Goal: Task Accomplishment & Management: Manage account settings

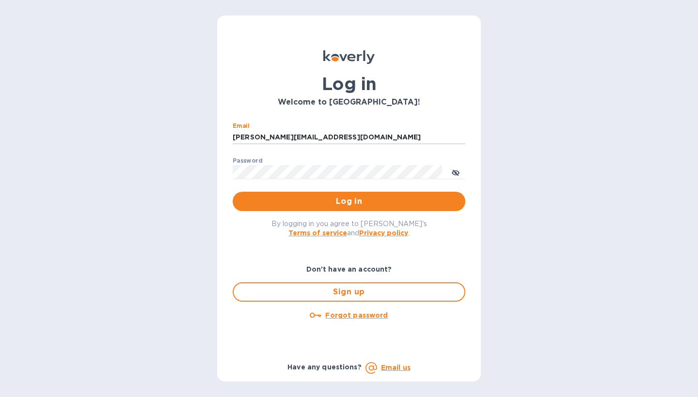
type input "[PERSON_NAME][EMAIL_ADDRESS][DOMAIN_NAME]"
click at [349, 201] on button "Log in" at bounding box center [349, 201] width 233 height 19
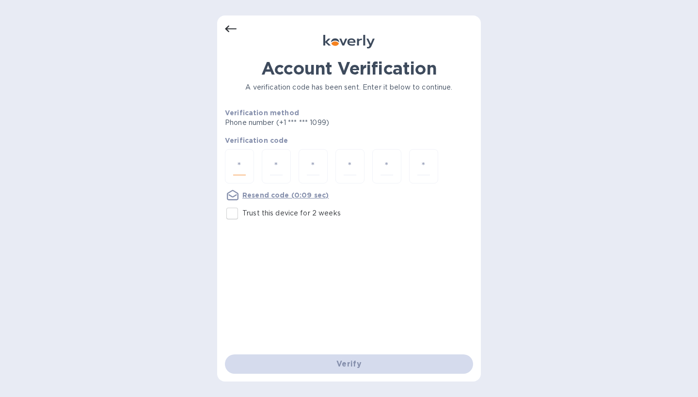
click at [239, 171] on input "number" at bounding box center [239, 167] width 13 height 18
type input "1"
type input "5"
type input "6"
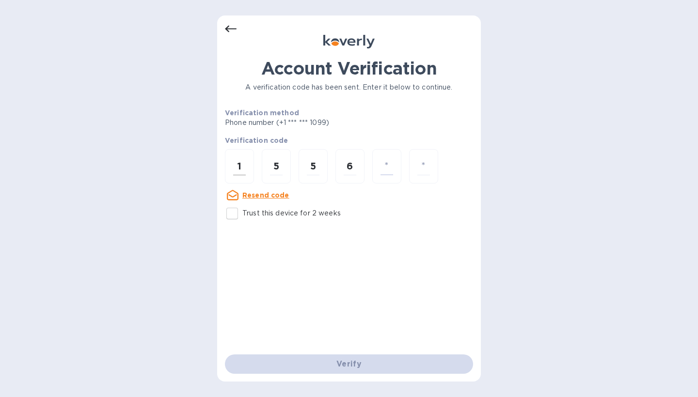
type input "8"
type input "1"
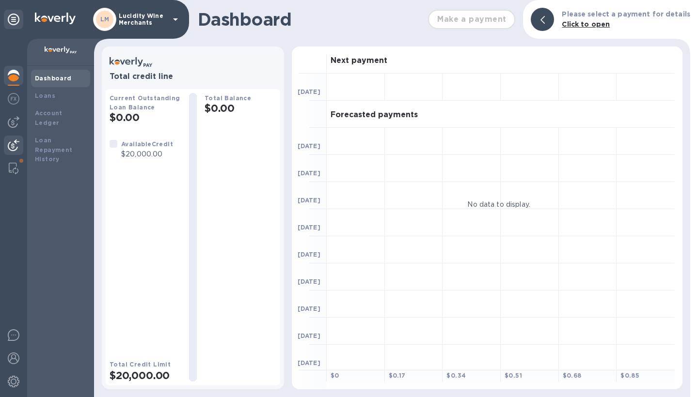
click at [12, 143] on img at bounding box center [14, 146] width 12 height 12
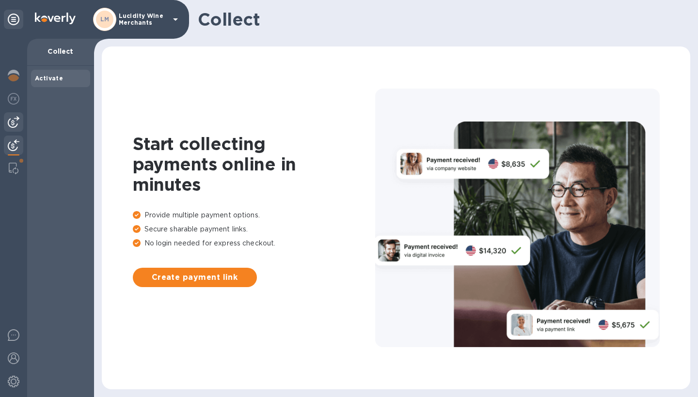
click at [14, 122] on img at bounding box center [14, 122] width 12 height 12
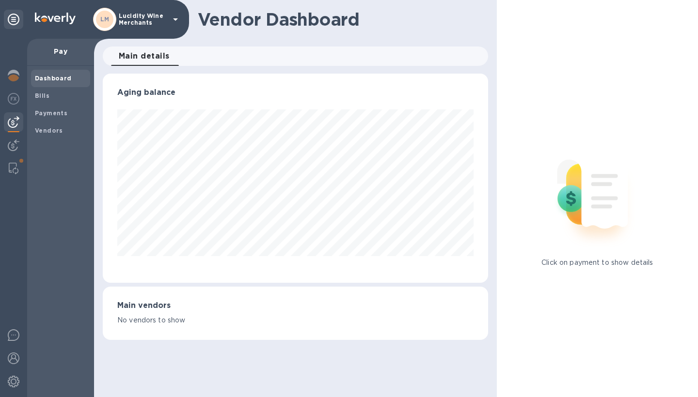
scroll to position [209, 385]
click at [55, 129] on b "Vendors" at bounding box center [49, 130] width 28 height 7
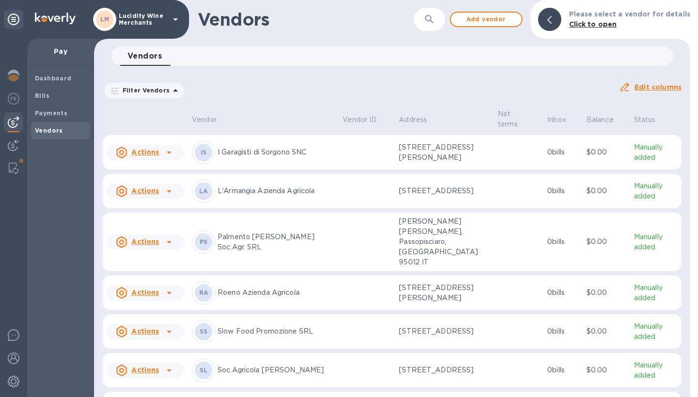
scroll to position [1168, 0]
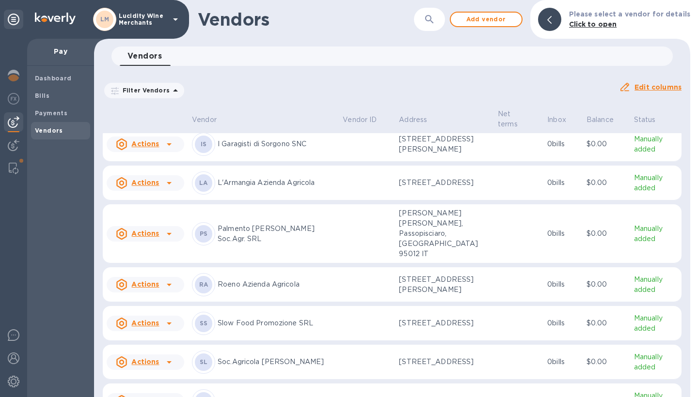
click at [172, 240] on icon at bounding box center [169, 234] width 12 height 12
click at [159, 284] on b "Add new bill" at bounding box center [156, 284] width 45 height 8
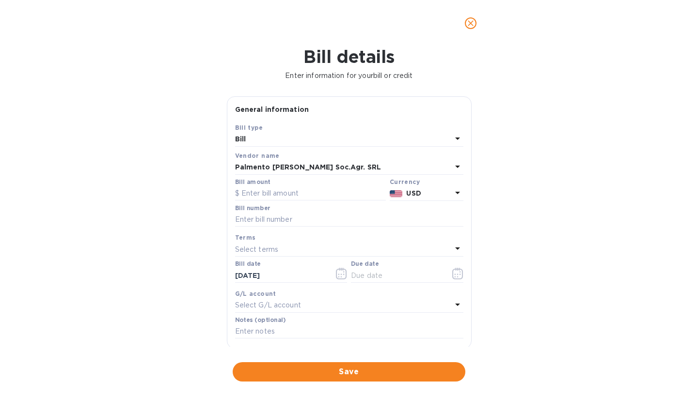
click at [452, 193] on icon at bounding box center [458, 193] width 12 height 12
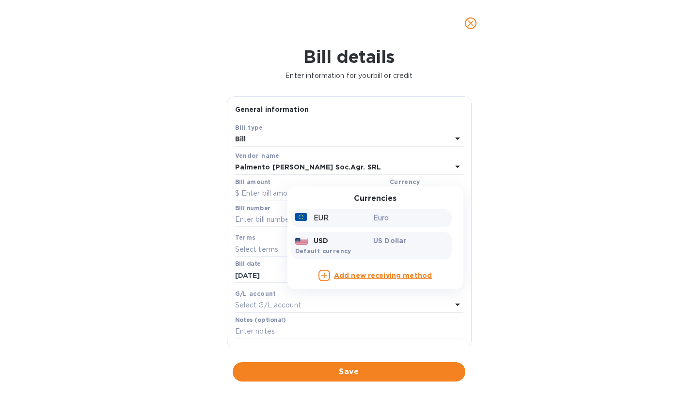
click at [407, 215] on p "Euro" at bounding box center [410, 218] width 75 height 10
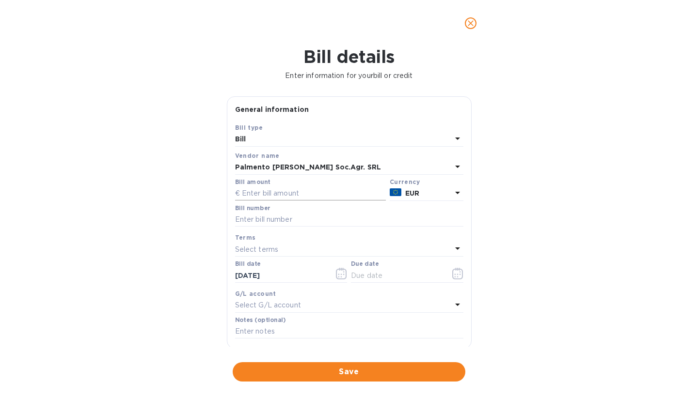
click at [302, 191] on input "text" at bounding box center [310, 194] width 151 height 15
type input "19,507.48"
click at [295, 217] on input "text" at bounding box center [349, 220] width 228 height 15
type input "107"
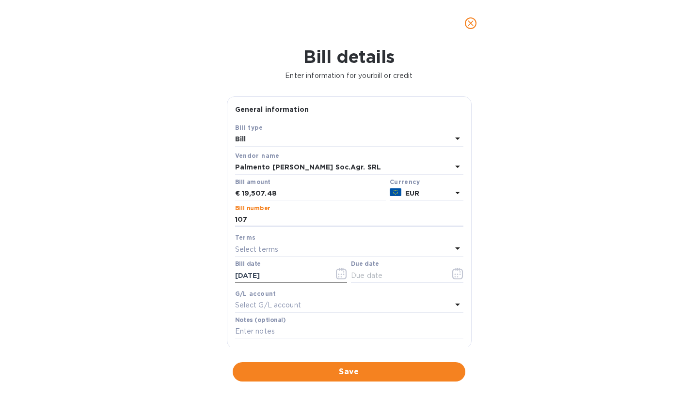
click at [339, 272] on icon "button" at bounding box center [341, 274] width 11 height 12
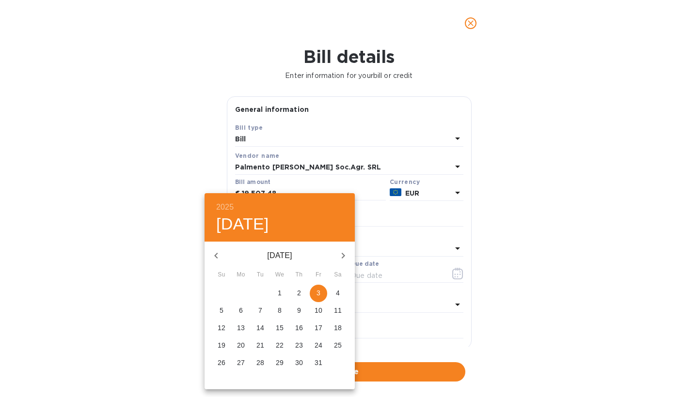
click at [217, 255] on icon "button" at bounding box center [216, 256] width 12 height 12
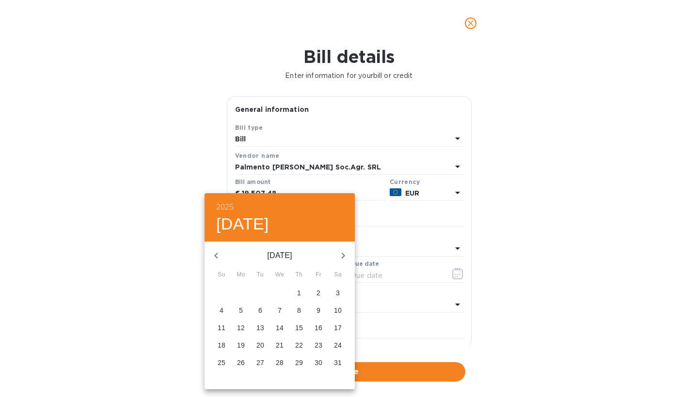
click at [242, 363] on p "26" at bounding box center [241, 363] width 8 height 10
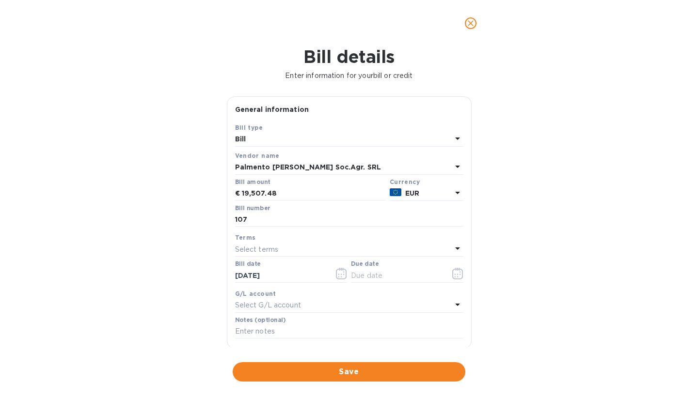
type input "[DATE]"
click at [453, 245] on icon at bounding box center [458, 249] width 12 height 12
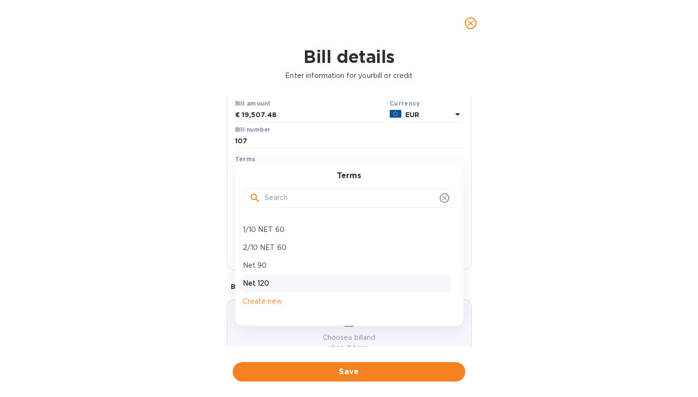
scroll to position [32, 0]
click at [260, 280] on p "Net 120" at bounding box center [345, 284] width 205 height 10
type input "[DATE]"
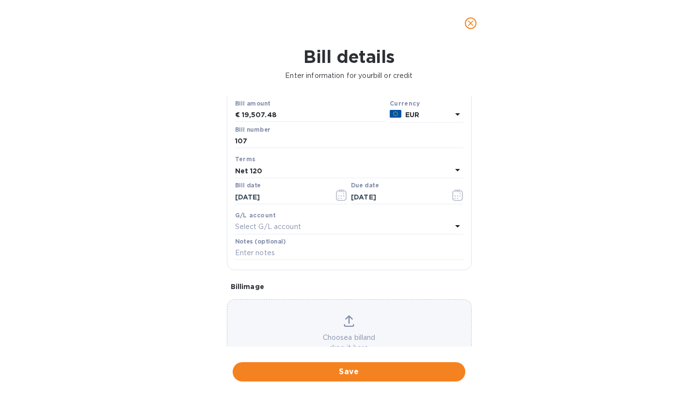
scroll to position [0, 0]
click at [353, 366] on span "Save" at bounding box center [348, 372] width 217 height 12
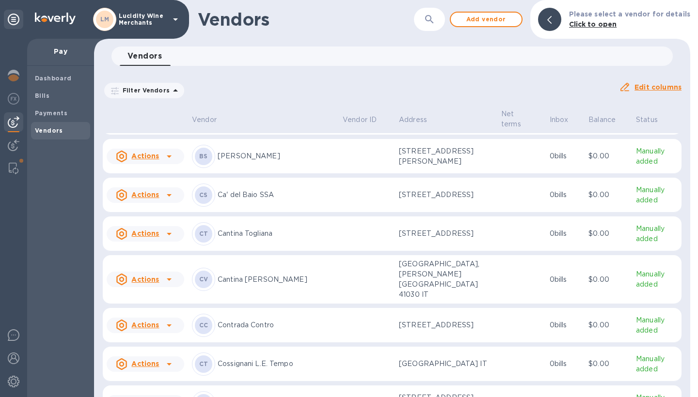
scroll to position [433, 0]
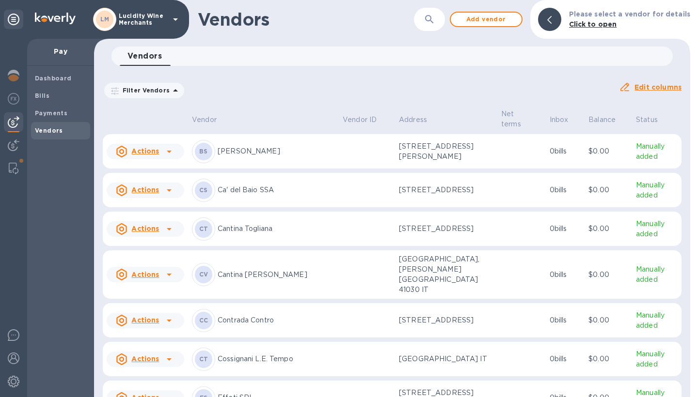
click at [169, 276] on icon at bounding box center [169, 275] width 5 height 2
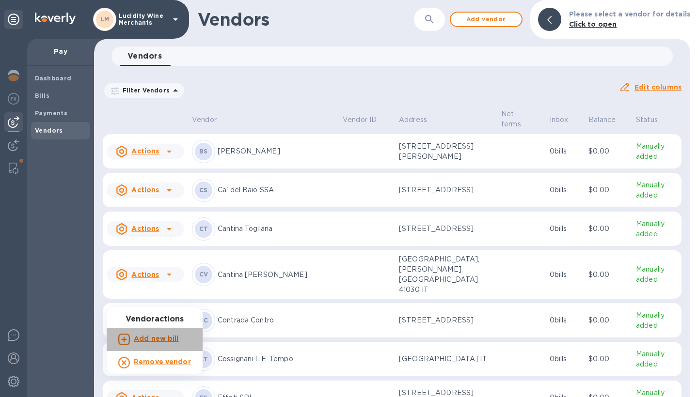
click at [165, 340] on b "Add new bill" at bounding box center [156, 339] width 45 height 8
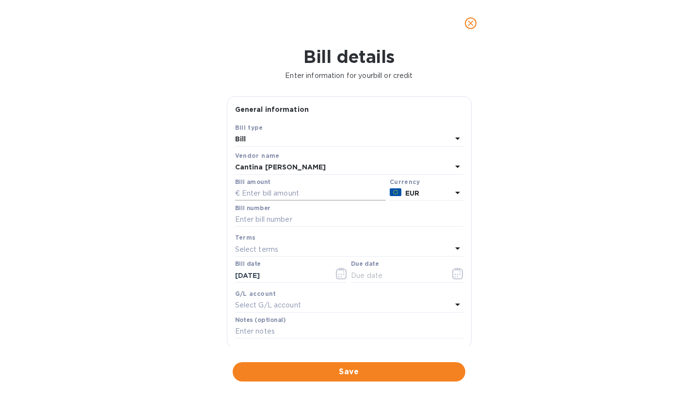
click at [305, 189] on input "text" at bounding box center [310, 194] width 151 height 15
type input "16,629.12"
click at [556, 237] on div "Bill details Enter information for your bill or credit General information Save…" at bounding box center [349, 222] width 698 height 351
click at [330, 223] on input "text" at bounding box center [349, 220] width 228 height 15
type input "535"
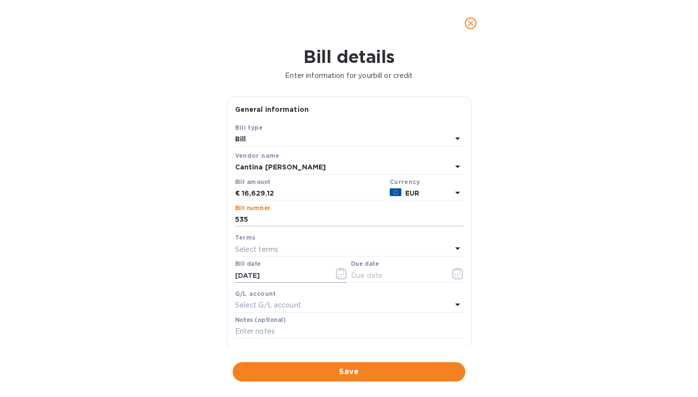
click at [338, 274] on icon "button" at bounding box center [341, 274] width 11 height 12
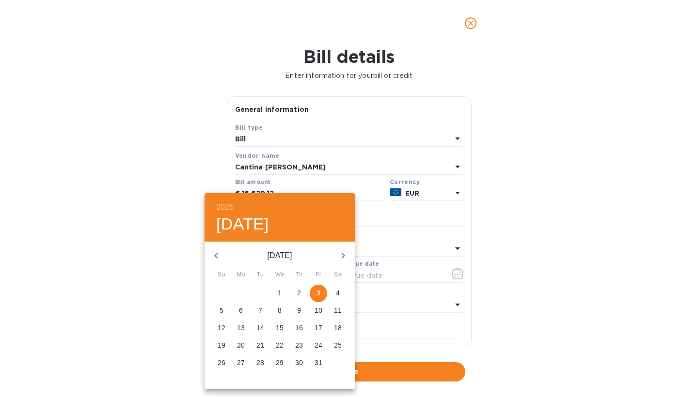
click at [218, 251] on icon "button" at bounding box center [216, 256] width 12 height 12
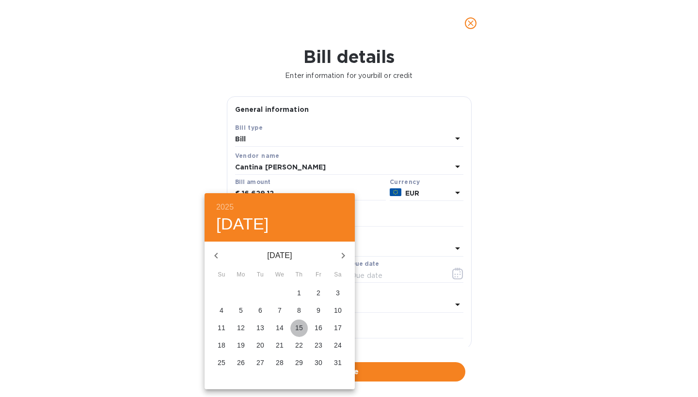
click at [302, 328] on p "15" at bounding box center [299, 328] width 8 height 10
type input "[DATE]"
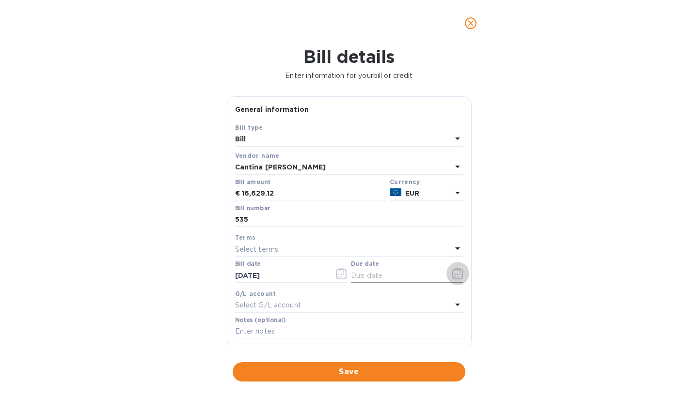
click at [457, 274] on icon "button" at bounding box center [457, 274] width 11 height 12
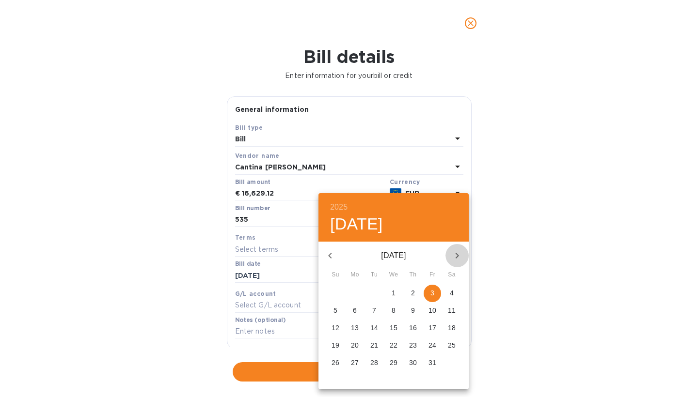
click at [457, 254] on icon "button" at bounding box center [457, 256] width 3 height 6
click at [356, 327] on p "15" at bounding box center [355, 328] width 8 height 10
type input "[DATE]"
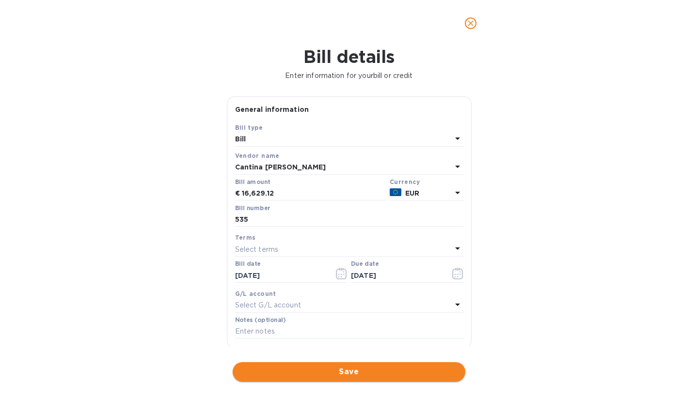
click at [349, 369] on span "Save" at bounding box center [348, 372] width 217 height 12
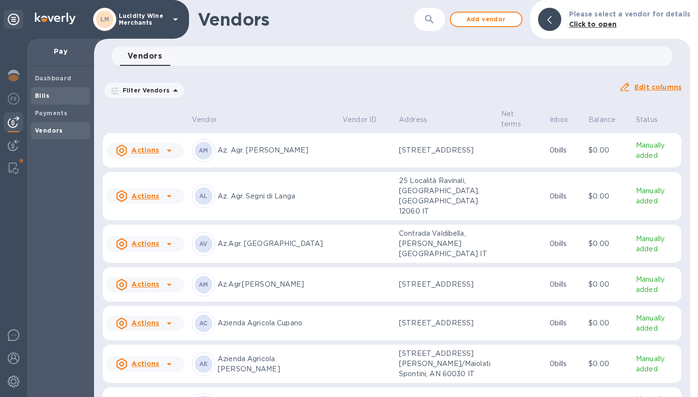
click at [45, 92] on b "Bills" at bounding box center [42, 95] width 15 height 7
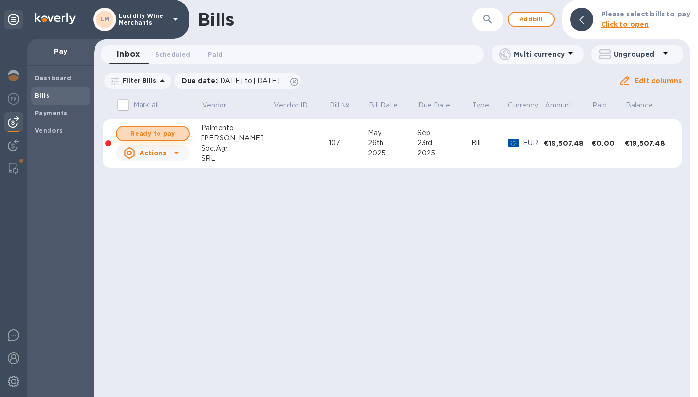
click at [168, 137] on span "Ready to pay" at bounding box center [153, 134] width 56 height 12
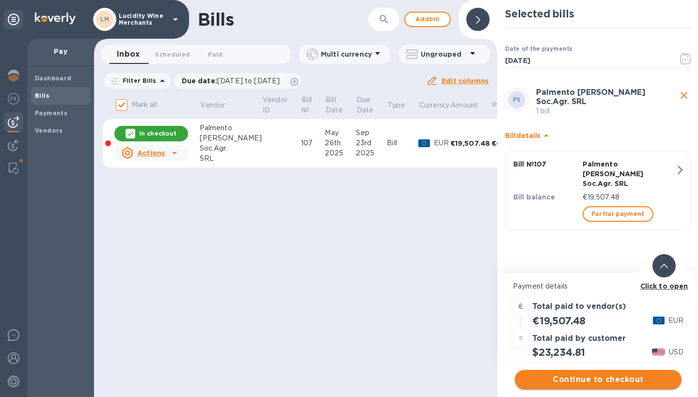
click at [601, 379] on span "Continue to checkout" at bounding box center [597, 380] width 151 height 12
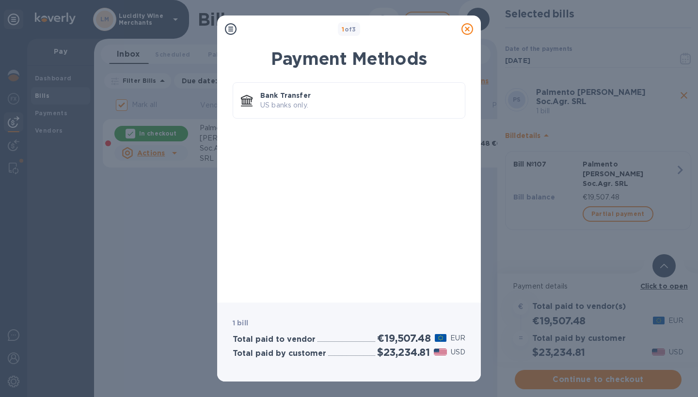
click at [469, 29] on icon at bounding box center [467, 29] width 12 height 12
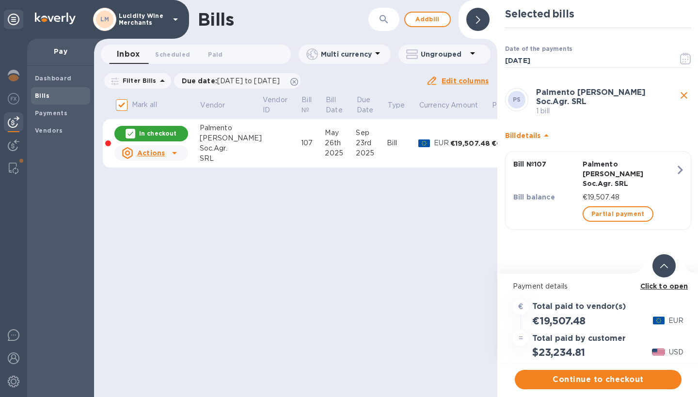
click at [161, 135] on p "In checkout" at bounding box center [157, 133] width 37 height 8
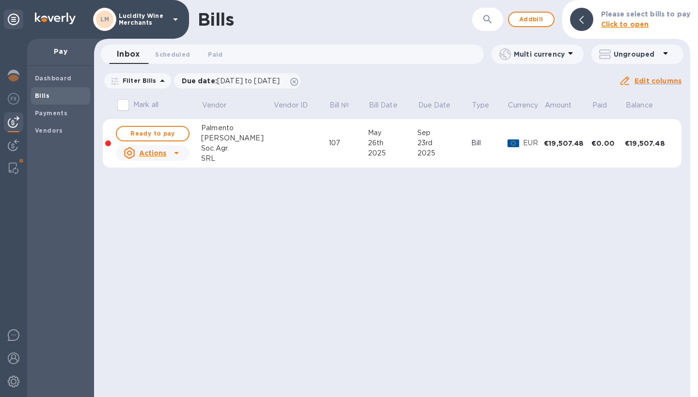
click at [175, 154] on icon at bounding box center [177, 153] width 12 height 12
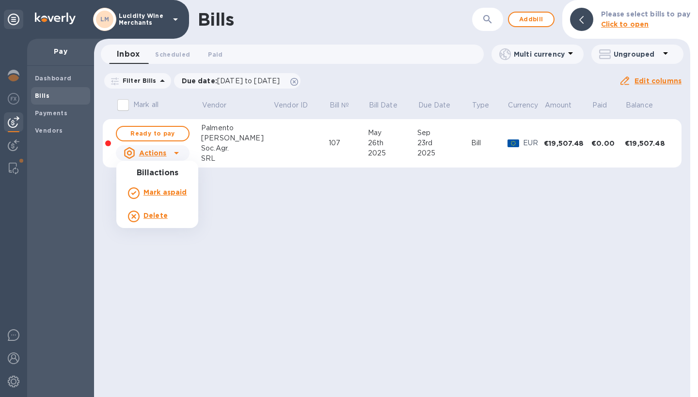
click at [165, 136] on div at bounding box center [349, 198] width 698 height 397
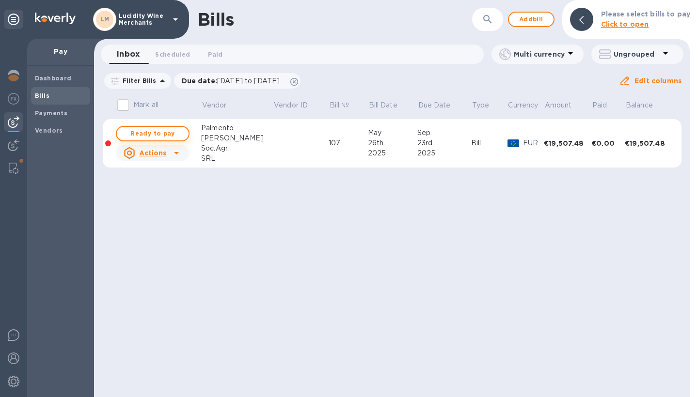
click at [157, 134] on span "Ready to pay" at bounding box center [153, 134] width 56 height 12
checkbox input "true"
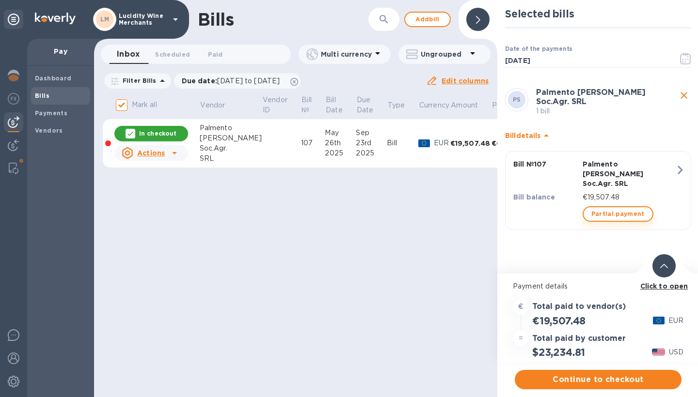
click at [625, 208] on span "Partial payment" at bounding box center [617, 214] width 53 height 12
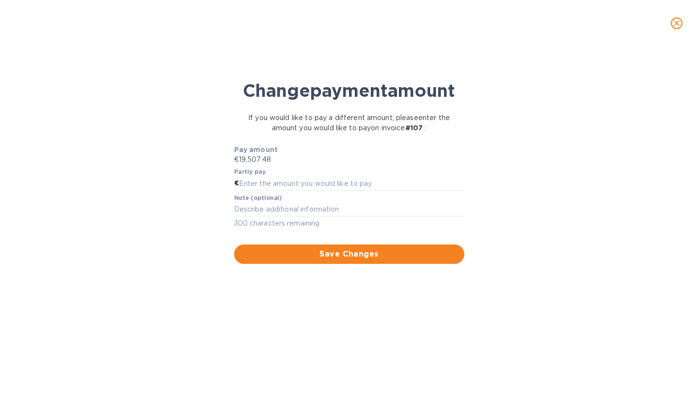
click at [677, 27] on icon "close" at bounding box center [677, 23] width 10 height 10
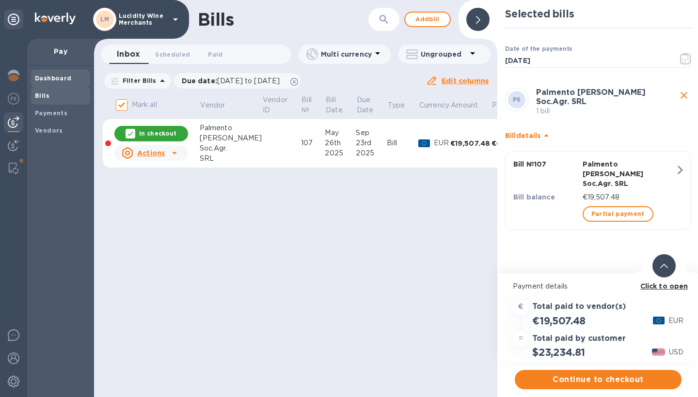
click at [57, 78] on b "Dashboard" at bounding box center [53, 78] width 37 height 7
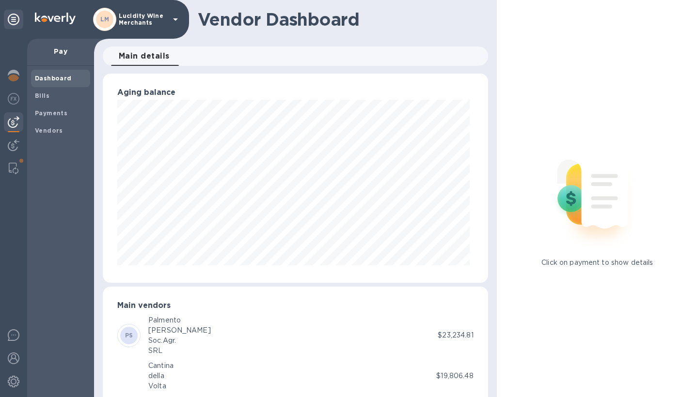
scroll to position [484437, 484265]
click at [41, 94] on b "Bills" at bounding box center [42, 95] width 15 height 7
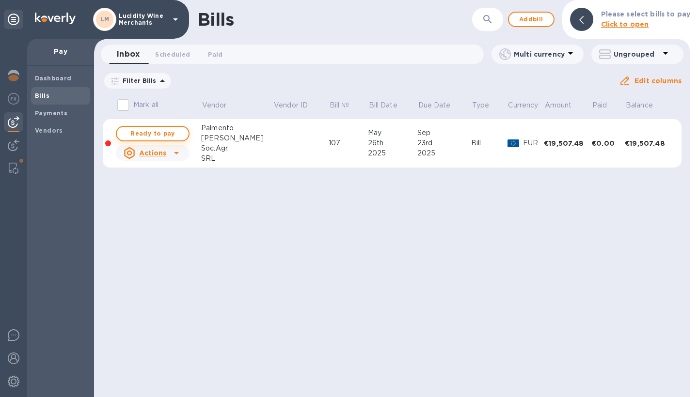
click at [158, 134] on span "Ready to pay" at bounding box center [153, 134] width 56 height 12
checkbox input "true"
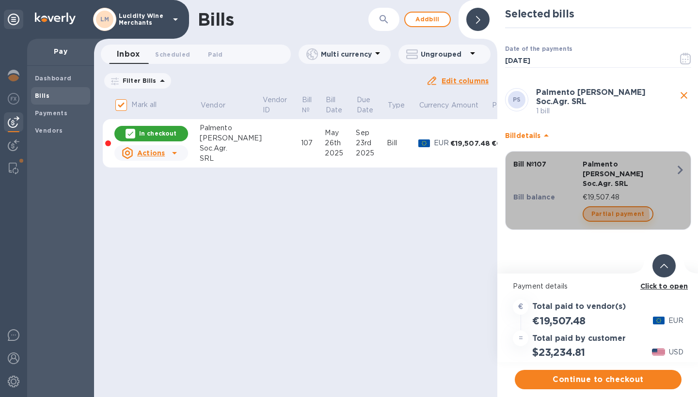
click at [613, 208] on span "Partial payment" at bounding box center [617, 214] width 53 height 12
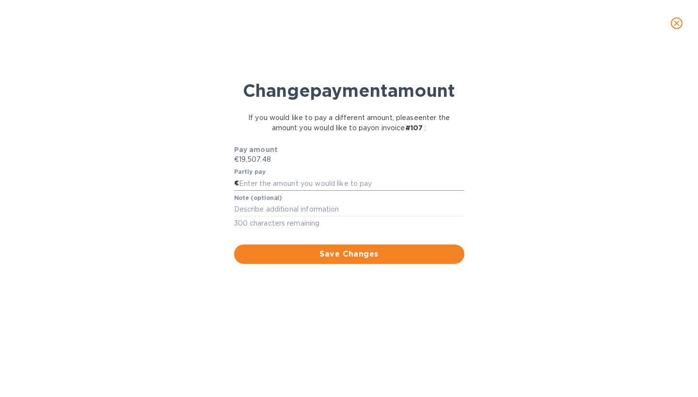
click at [322, 191] on input "text" at bounding box center [351, 183] width 225 height 15
type input "15,000"
click at [320, 213] on textarea at bounding box center [349, 209] width 230 height 8
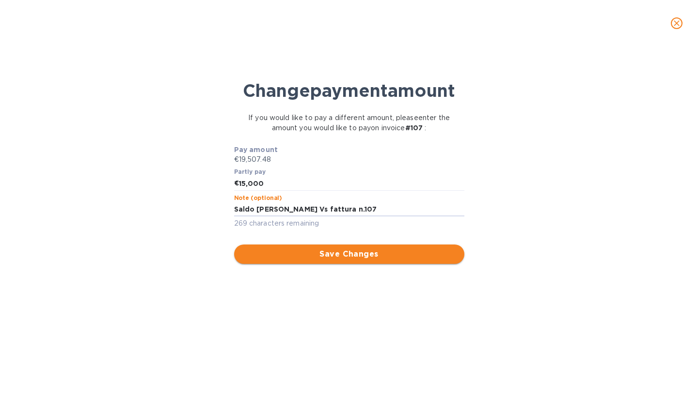
type textarea "Saldo [PERSON_NAME] Vs fattura n.107"
click at [363, 260] on span "Save Changes" at bounding box center [349, 255] width 215 height 12
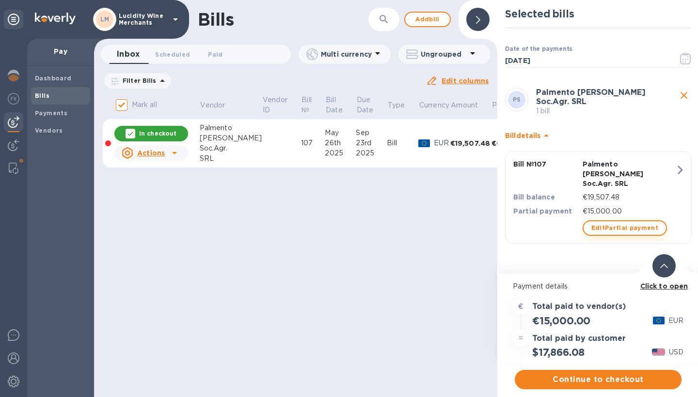
click at [607, 222] on span "Edit Partial payment" at bounding box center [624, 228] width 67 height 12
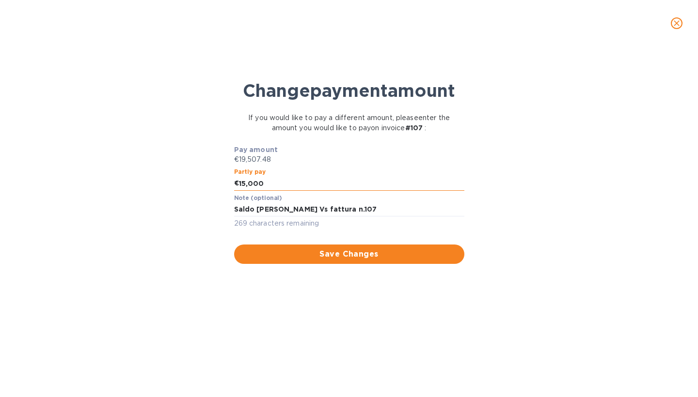
click at [245, 191] on input "15,000" at bounding box center [351, 183] width 225 height 15
type input "16,000"
click at [343, 260] on span "Save Changes" at bounding box center [349, 255] width 215 height 12
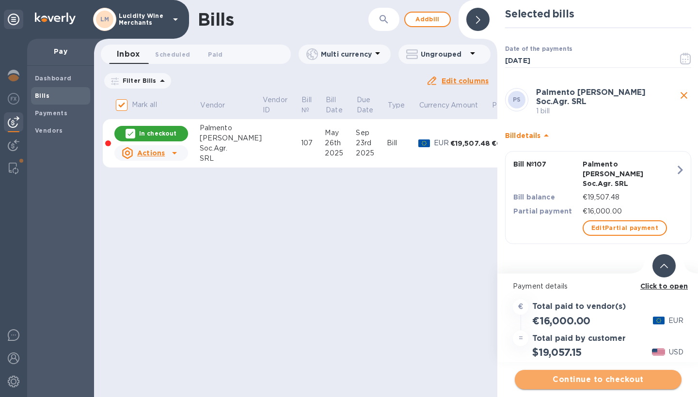
click at [579, 381] on span "Continue to checkout" at bounding box center [597, 380] width 151 height 12
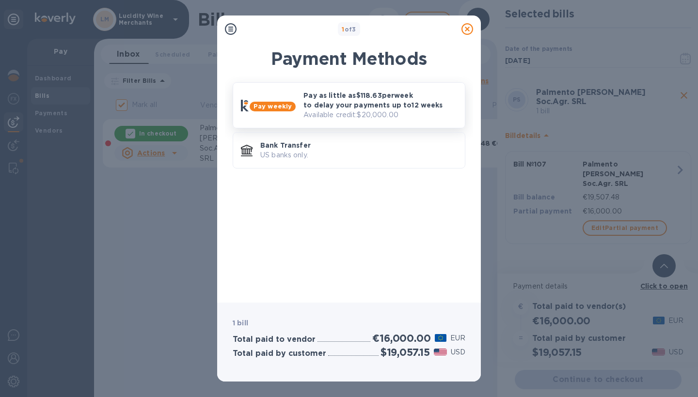
click at [408, 108] on p "Pay as little as $118.63 per week to delay your payments up to 12 weeks" at bounding box center [380, 100] width 154 height 19
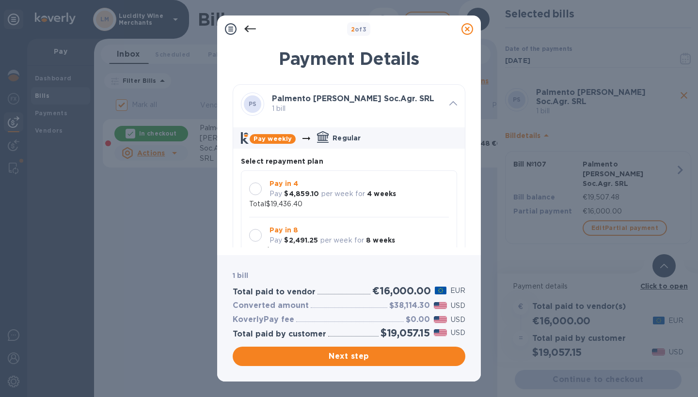
scroll to position [9, 0]
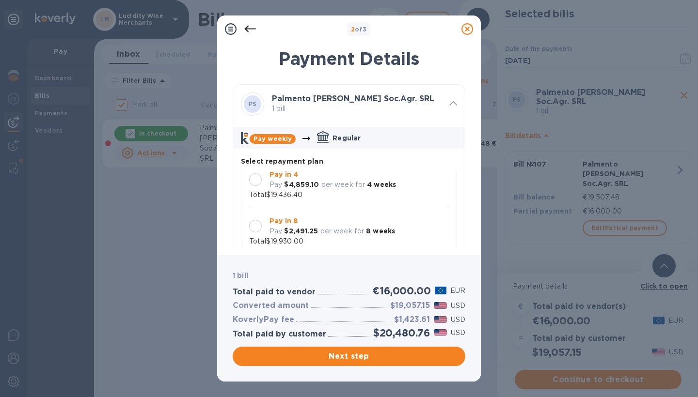
click at [256, 181] on div at bounding box center [255, 180] width 13 height 13
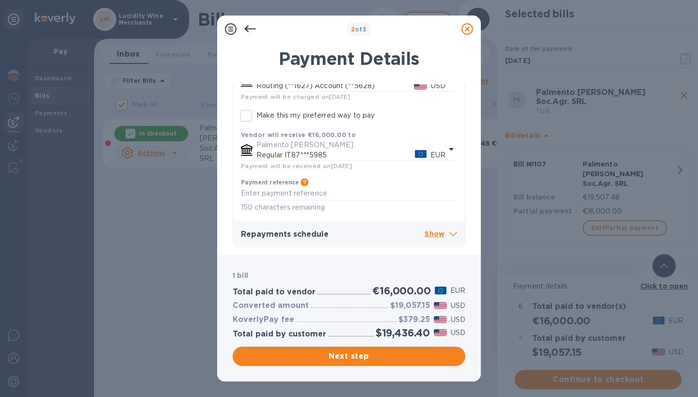
scroll to position [248, 0]
click at [436, 235] on p "Show" at bounding box center [441, 235] width 32 height 12
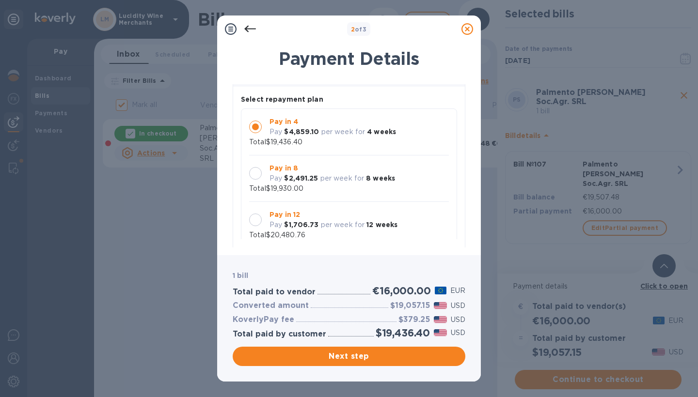
scroll to position [59, 0]
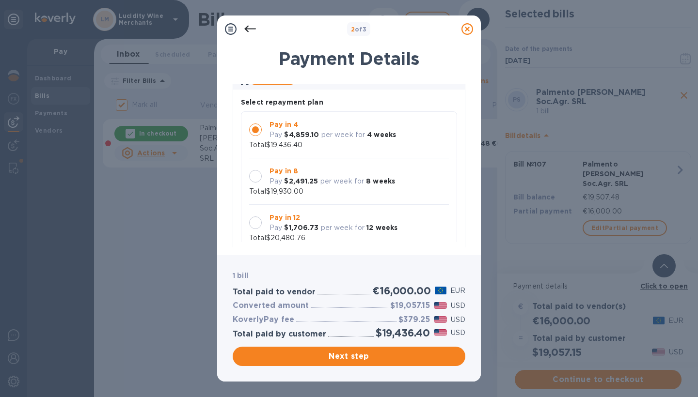
click at [256, 176] on div at bounding box center [255, 176] width 13 height 13
click at [256, 127] on div at bounding box center [255, 130] width 13 height 13
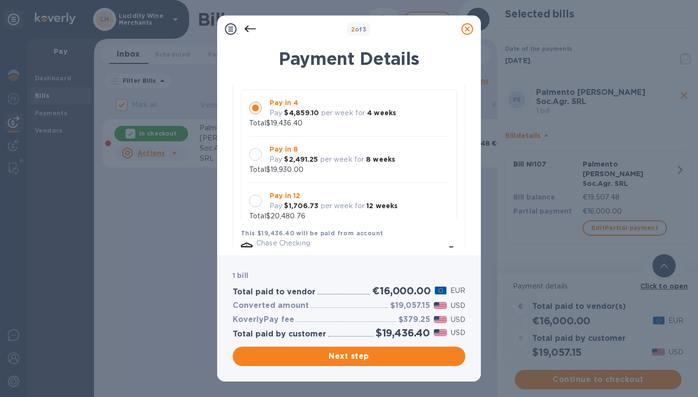
scroll to position [0, 0]
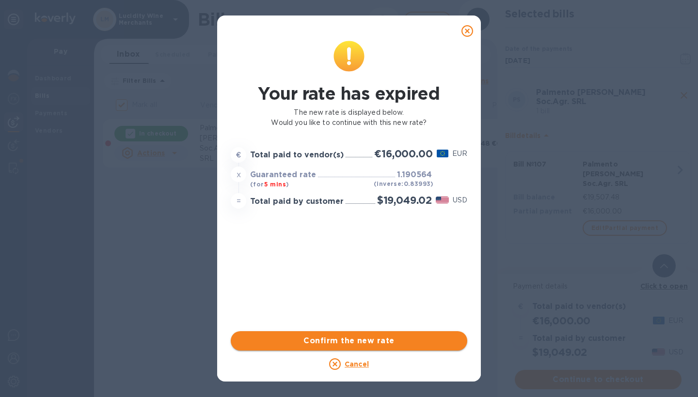
click at [362, 343] on span "Confirm the new rate" at bounding box center [348, 341] width 221 height 12
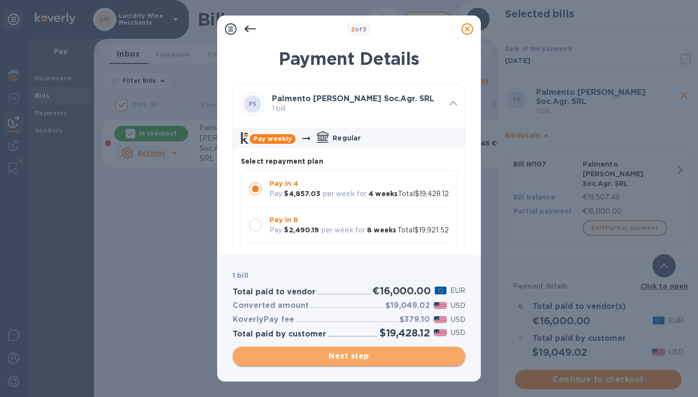
click at [351, 357] on span "Next step" at bounding box center [348, 357] width 217 height 12
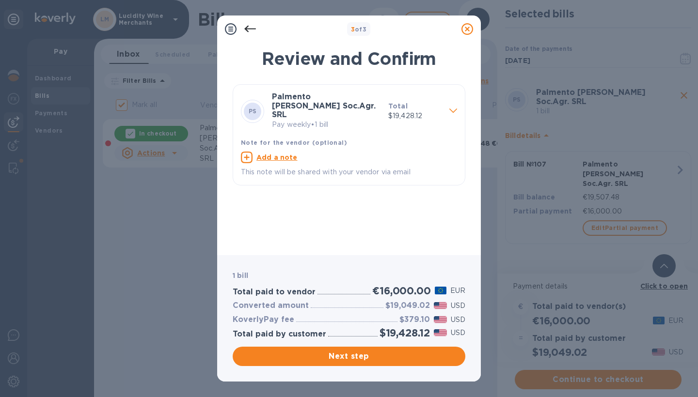
click at [284, 154] on u "Add a note" at bounding box center [276, 158] width 41 height 8
click at [284, 155] on textarea at bounding box center [341, 159] width 201 height 8
type textarea "Saldo [PERSON_NAME] vs fattura 107"
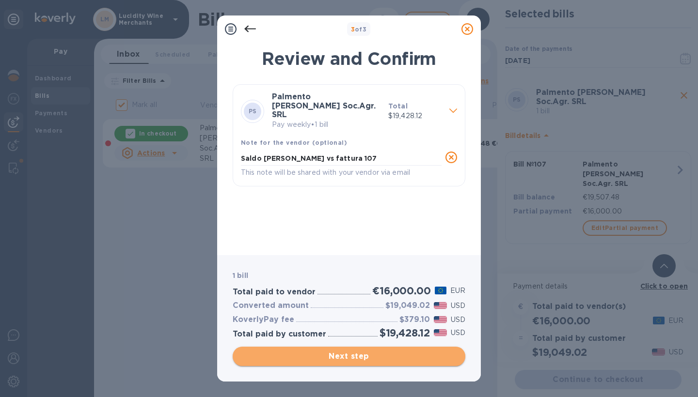
click at [352, 360] on span "Next step" at bounding box center [348, 357] width 217 height 12
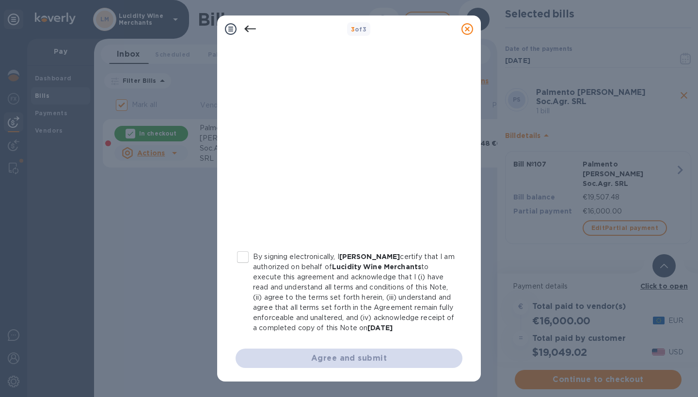
scroll to position [155, 0]
click at [243, 247] on input "By signing electronically, I [PERSON_NAME] certify that I am authorized on beha…" at bounding box center [243, 257] width 20 height 20
checkbox input "true"
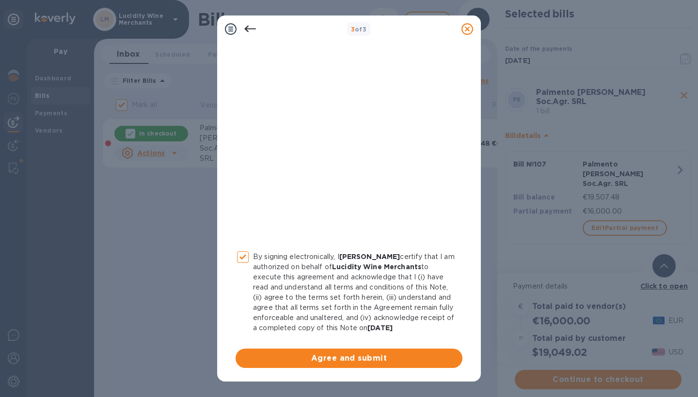
scroll to position [0, 0]
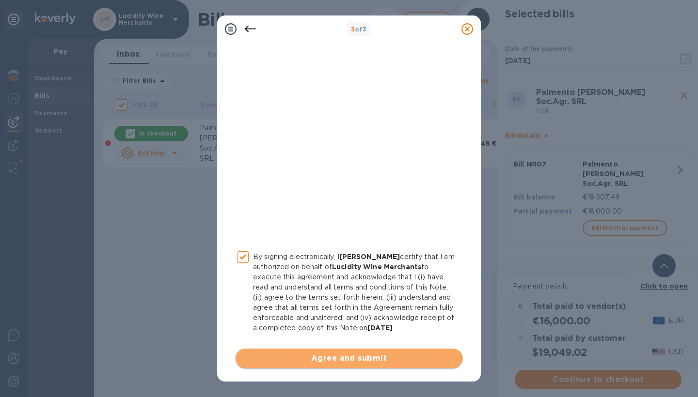
click at [348, 357] on span "Agree and submit" at bounding box center [348, 359] width 211 height 12
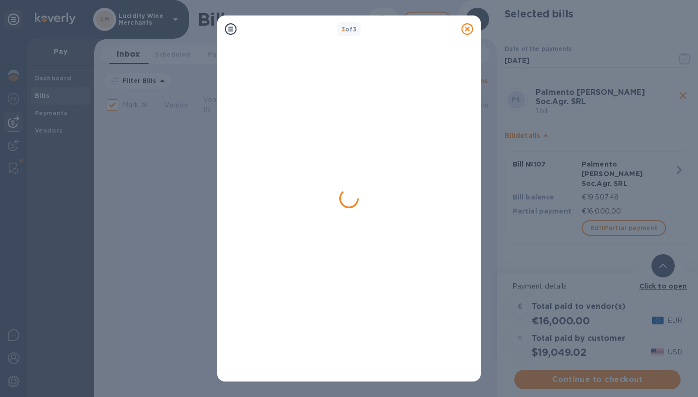
checkbox input "false"
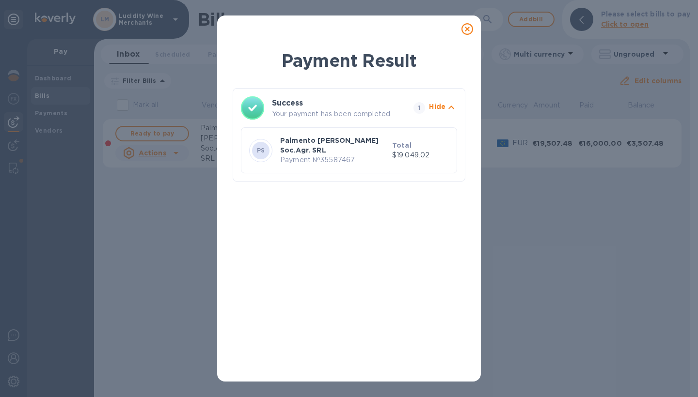
click at [449, 105] on icon "button" at bounding box center [451, 108] width 12 height 12
click at [467, 29] on icon at bounding box center [467, 29] width 12 height 12
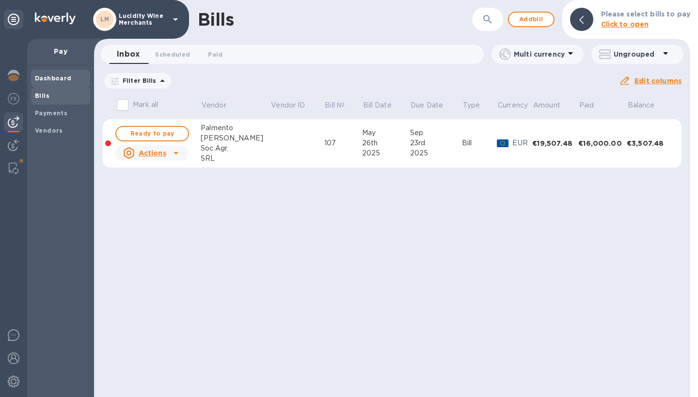
click at [58, 78] on b "Dashboard" at bounding box center [53, 78] width 37 height 7
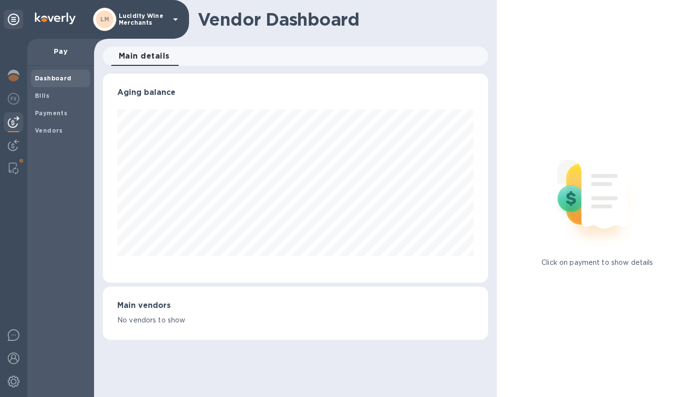
scroll to position [484437, 484265]
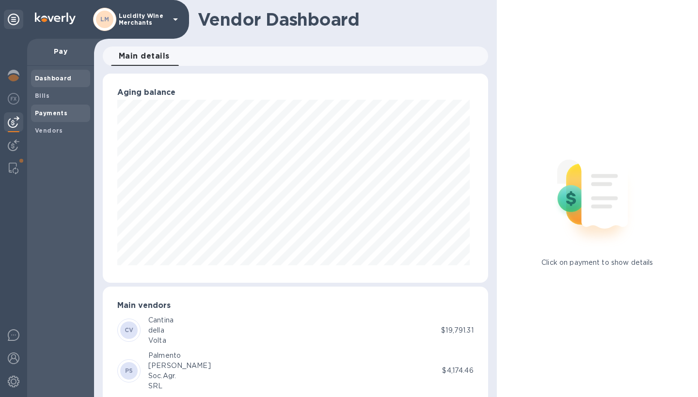
click at [49, 112] on b "Payments" at bounding box center [51, 113] width 32 height 7
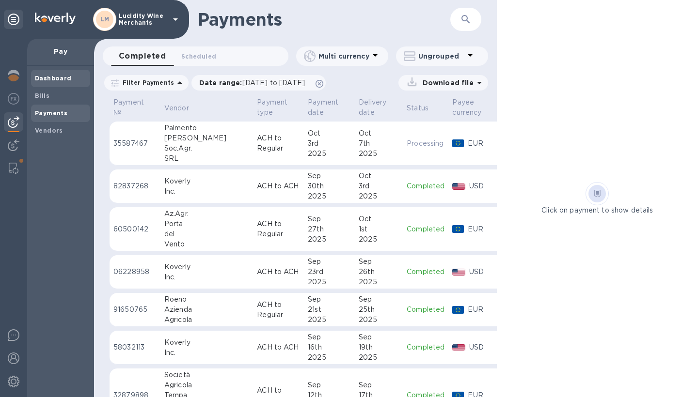
click at [51, 78] on b "Dashboard" at bounding box center [53, 78] width 37 height 7
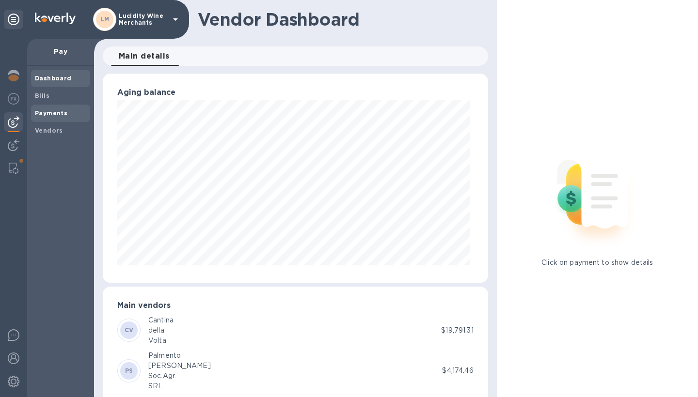
click at [47, 114] on b "Payments" at bounding box center [51, 113] width 32 height 7
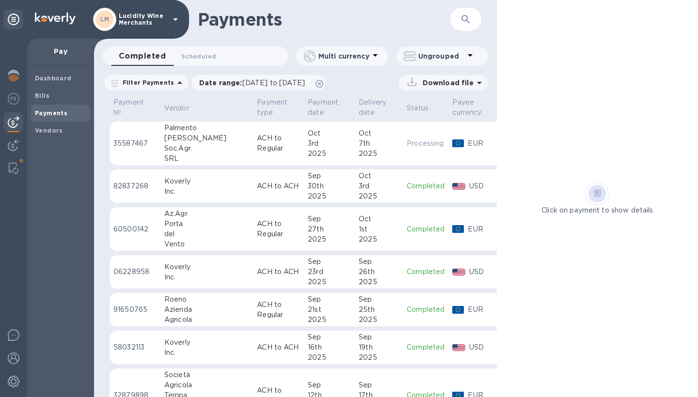
click at [359, 139] on div "7th" at bounding box center [379, 144] width 40 height 10
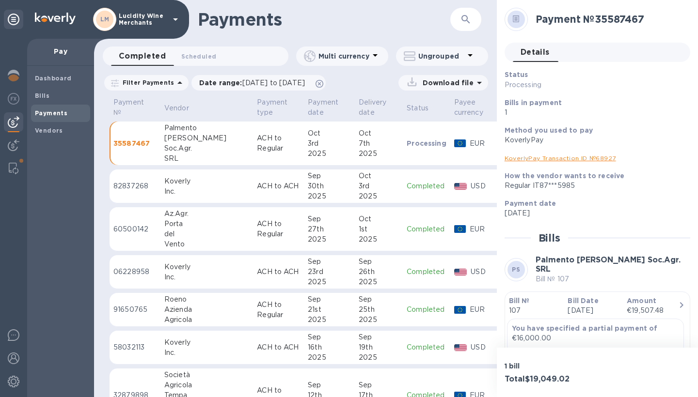
drag, startPoint x: 650, startPoint y: 18, endPoint x: 599, endPoint y: 20, distance: 50.9
click at [599, 20] on h2 "Payment № 35587467" at bounding box center [609, 19] width 147 height 12
copy h2 "Payment № 35587467"
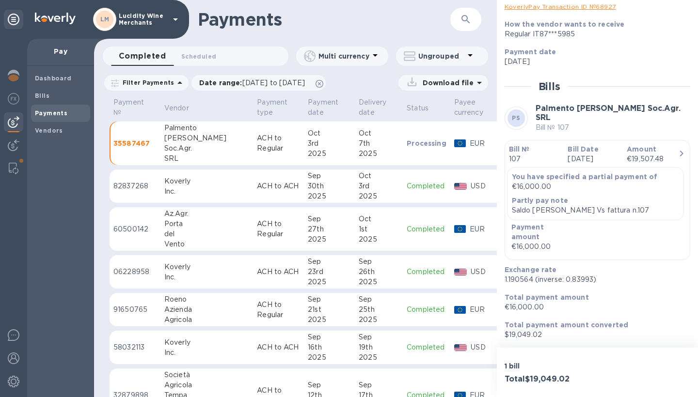
scroll to position [156, 0]
drag, startPoint x: 533, startPoint y: 279, endPoint x: 504, endPoint y: 279, distance: 28.6
click at [505, 279] on p "1.190564 (inverse: 0.83993)" at bounding box center [594, 280] width 178 height 10
copy p "1.190564"
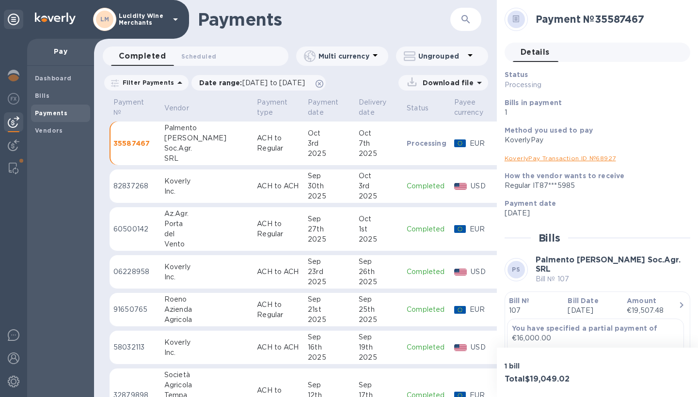
scroll to position [0, 0]
drag, startPoint x: 648, startPoint y: 16, endPoint x: 599, endPoint y: 21, distance: 49.3
click at [599, 21] on h2 "Payment № 35587467" at bounding box center [609, 19] width 147 height 12
copy h2 "Payment № 35587467"
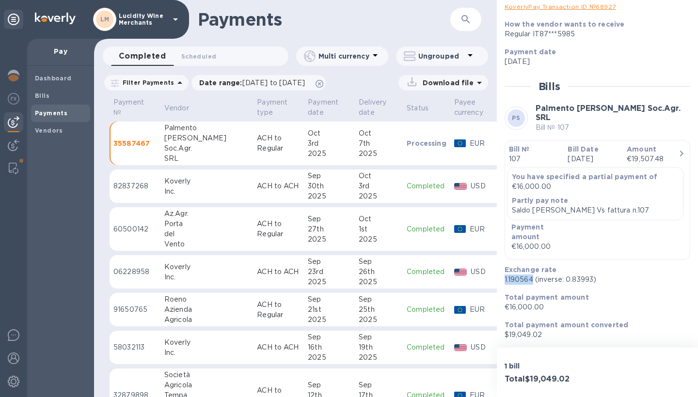
scroll to position [156, 0]
drag, startPoint x: 532, startPoint y: 280, endPoint x: 505, endPoint y: 280, distance: 27.6
click at [505, 280] on p "1.190564 (inverse: 0.83993)" at bounding box center [594, 280] width 178 height 10
copy p "1.190564"
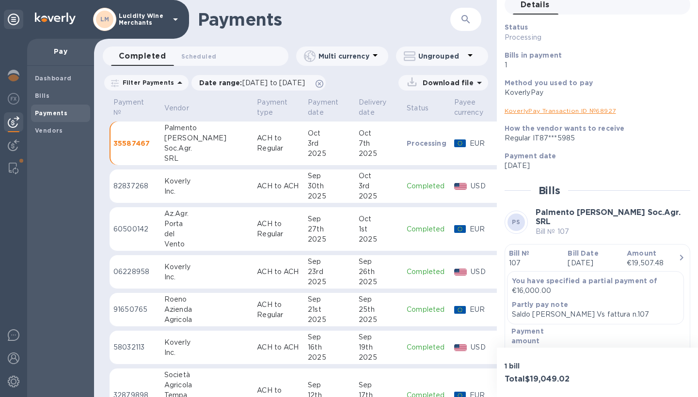
scroll to position [0, 0]
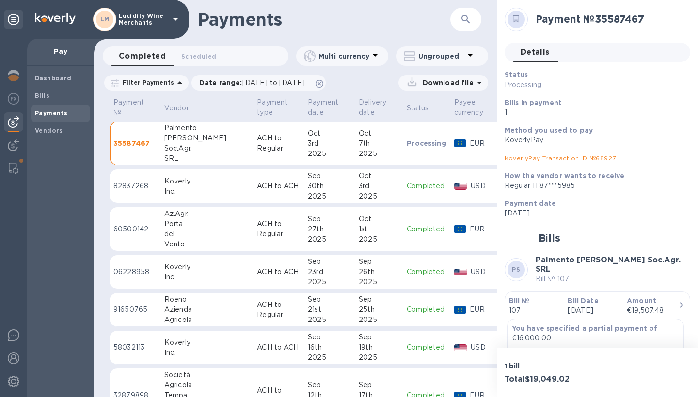
drag, startPoint x: 598, startPoint y: 17, endPoint x: 650, endPoint y: 22, distance: 52.0
click at [650, 22] on h2 "Payment № 35587467" at bounding box center [609, 19] width 147 height 12
copy h2 "Payment № 35587467"
click at [12, 72] on img at bounding box center [14, 76] width 12 height 12
